Goal: Task Accomplishment & Management: Use online tool/utility

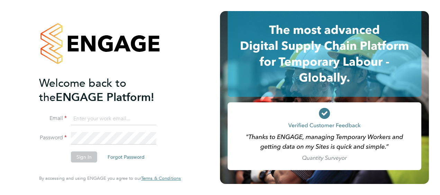
type input "albert.hassall@vistry.co.uk"
click at [252, 114] on rect at bounding box center [324, 136] width 194 height 68
click at [82, 157] on button "Sign In" at bounding box center [84, 156] width 26 height 11
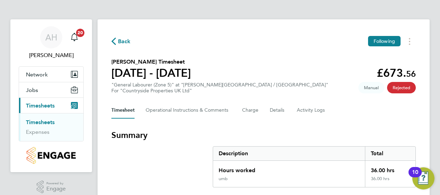
click at [309, 151] on div "Description" at bounding box center [289, 154] width 152 height 14
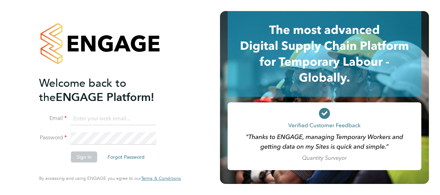
type input "albert.hassall@vistry.co.uk"
click at [252, 111] on rect at bounding box center [324, 136] width 194 height 68
click at [82, 158] on button "Sign In" at bounding box center [84, 156] width 26 height 11
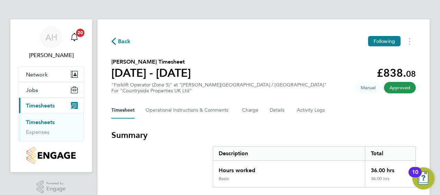
click at [291, 166] on div "Hours worked" at bounding box center [289, 168] width 152 height 15
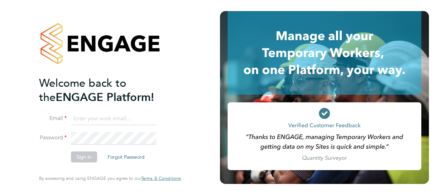
type input "[PERSON_NAME][EMAIL_ADDRESS][DOMAIN_NAME]"
click at [240, 113] on rect at bounding box center [324, 136] width 194 height 68
click at [82, 153] on button "Sign In" at bounding box center [84, 156] width 26 height 11
